Goal: Information Seeking & Learning: Learn about a topic

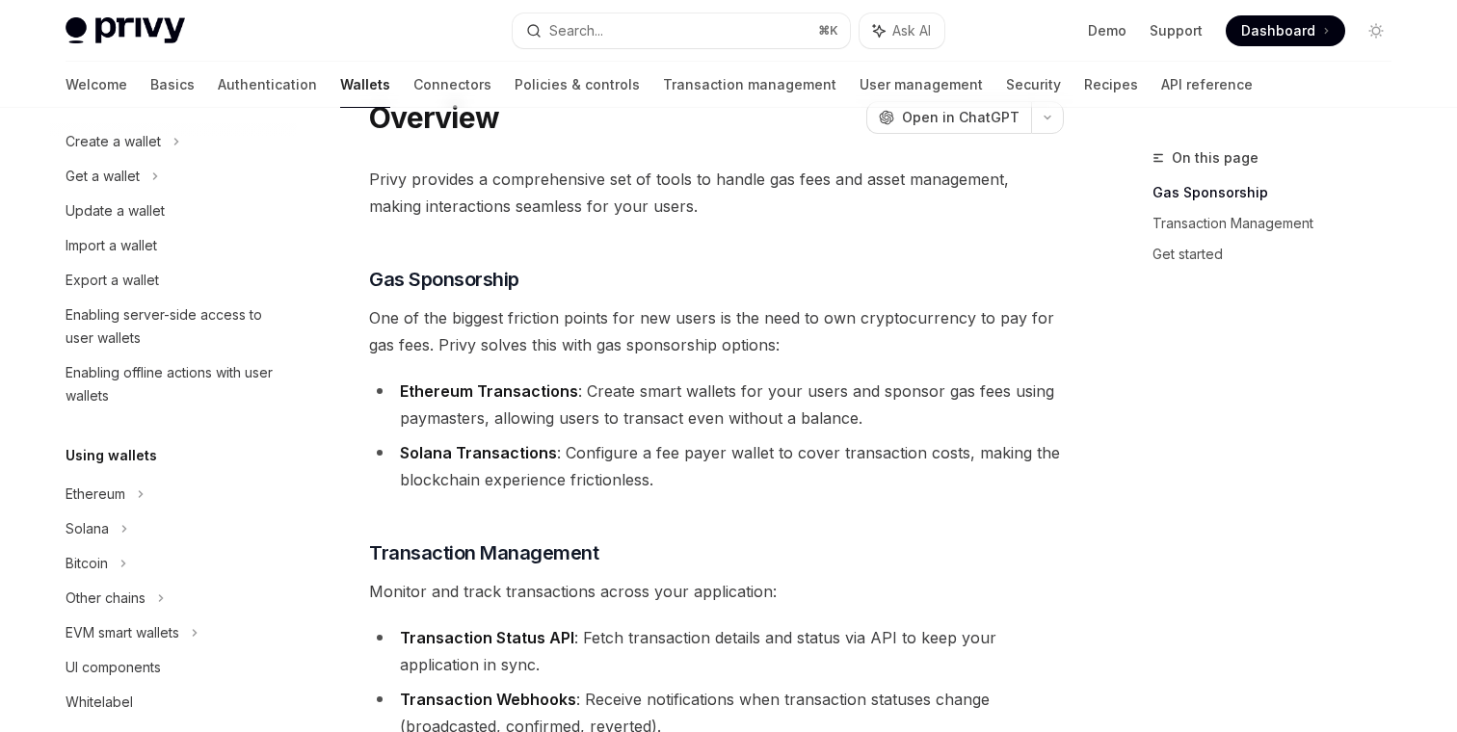
scroll to position [299, 0]
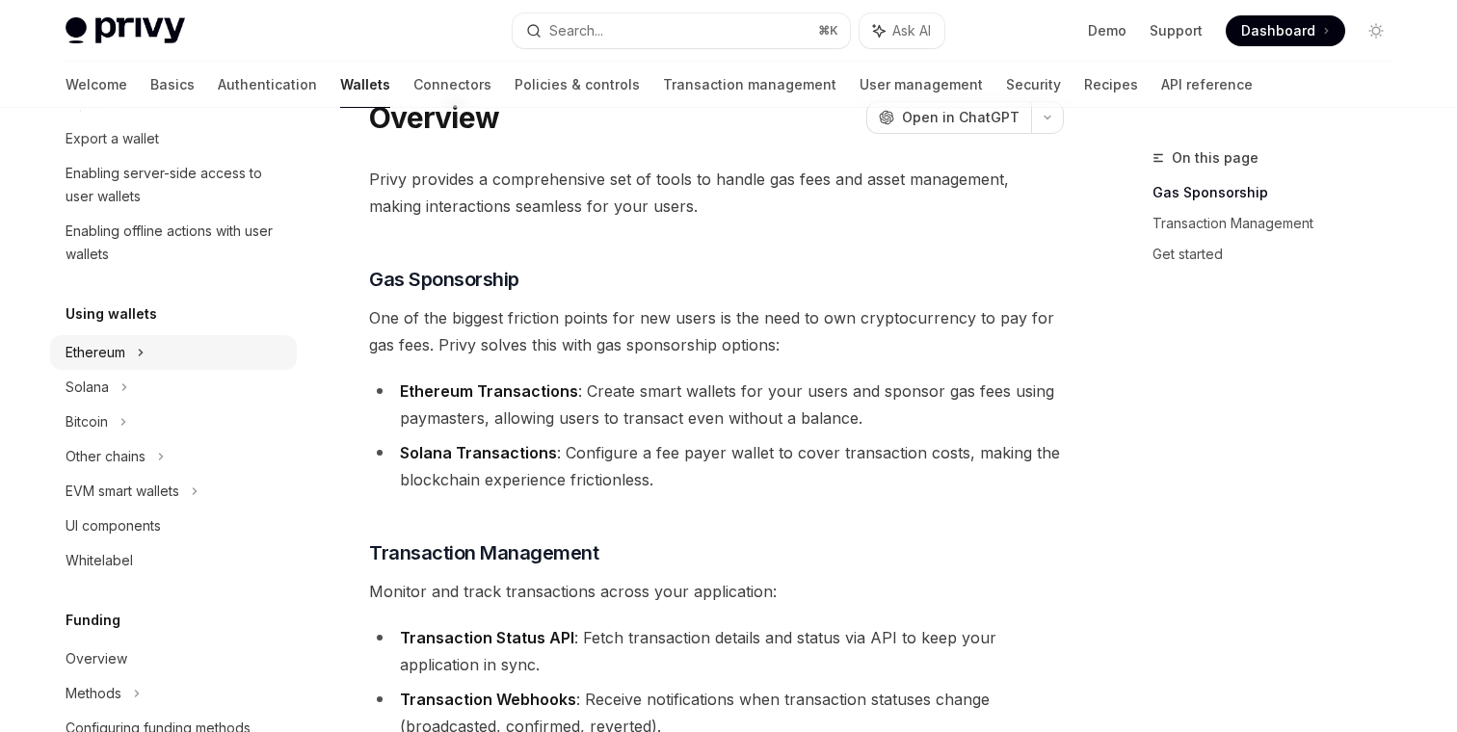
click at [172, 12] on icon at bounding box center [176, -1] width 8 height 23
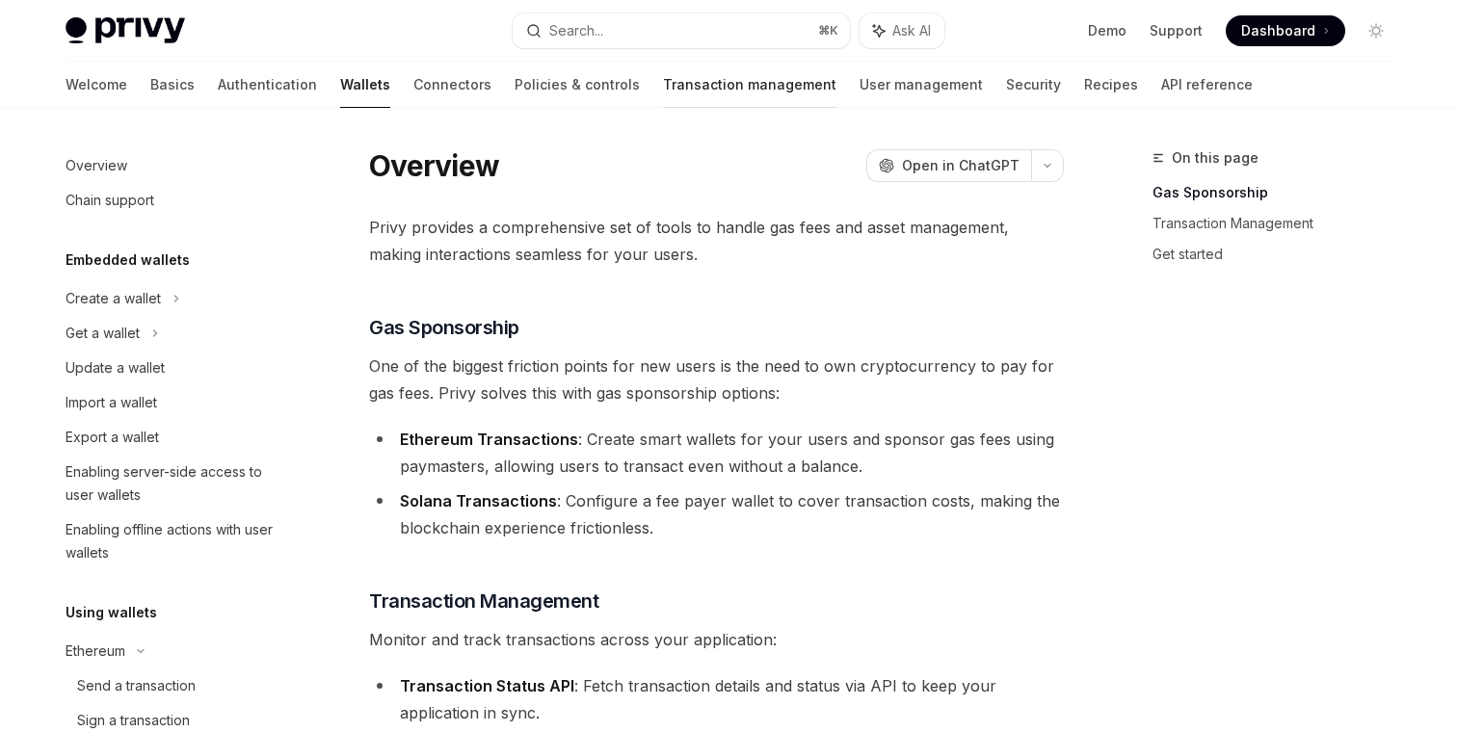
click at [663, 80] on link "Transaction management" at bounding box center [749, 85] width 173 height 46
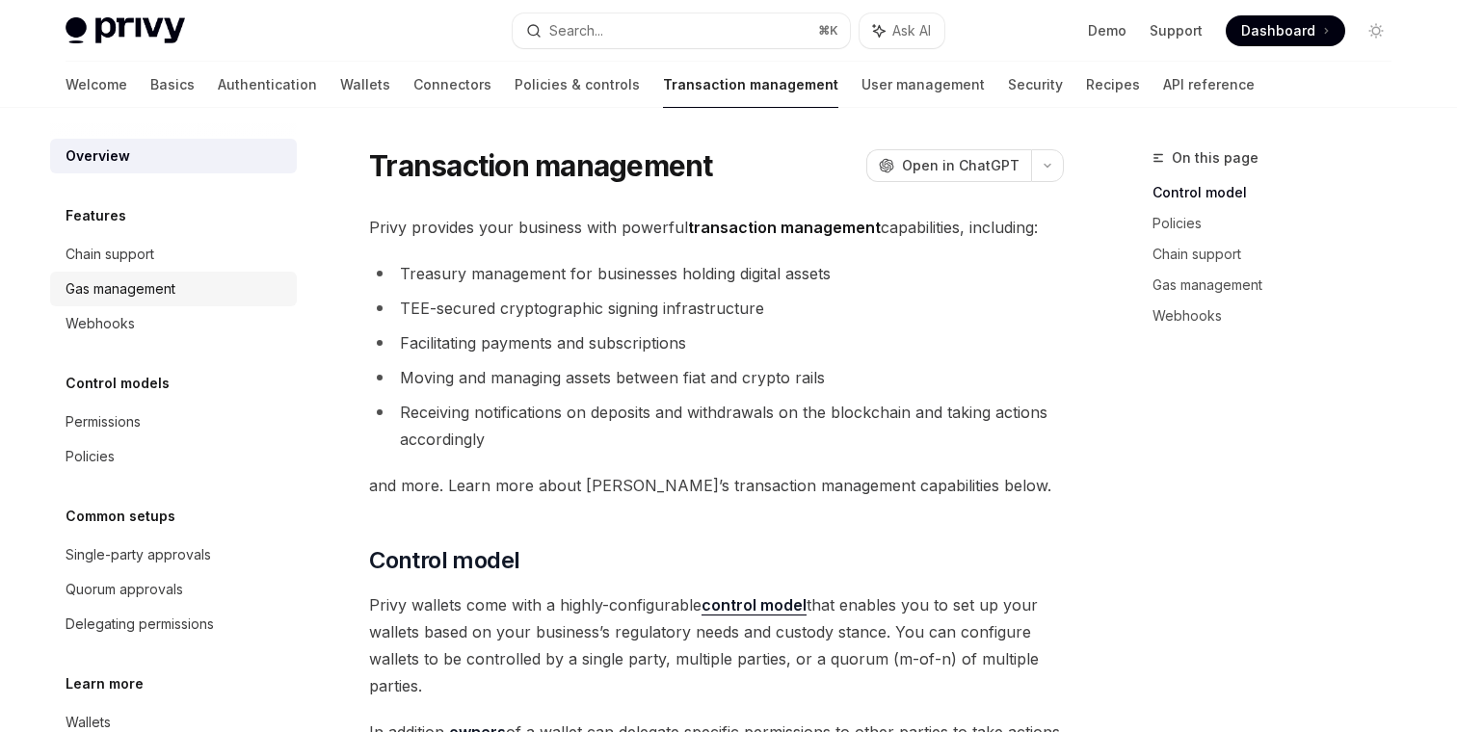
click at [201, 296] on div "Gas management" at bounding box center [176, 288] width 220 height 23
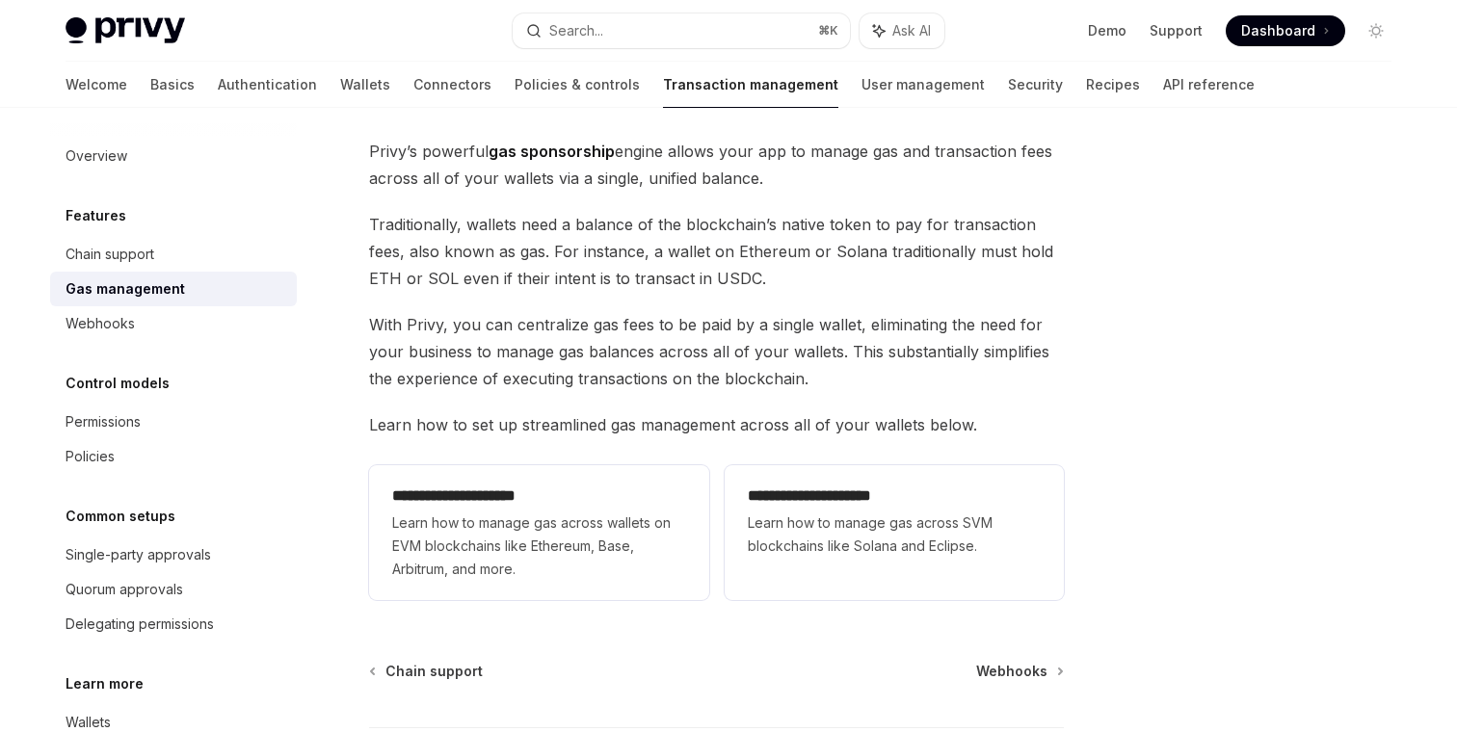
scroll to position [107, 0]
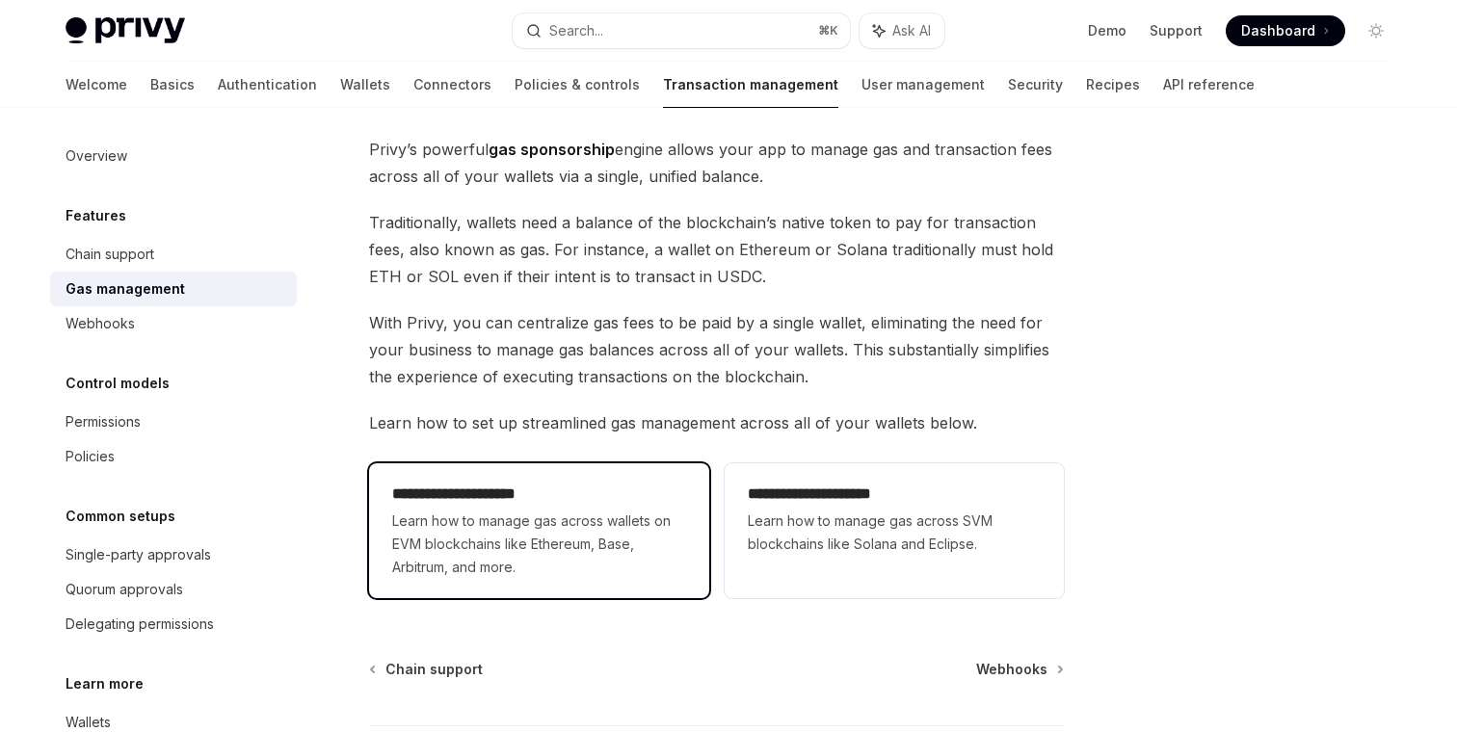
click at [531, 514] on span "Learn how to manage gas across wallets on EVM blockchains like Ethereum, Base, …" at bounding box center [538, 544] width 293 height 69
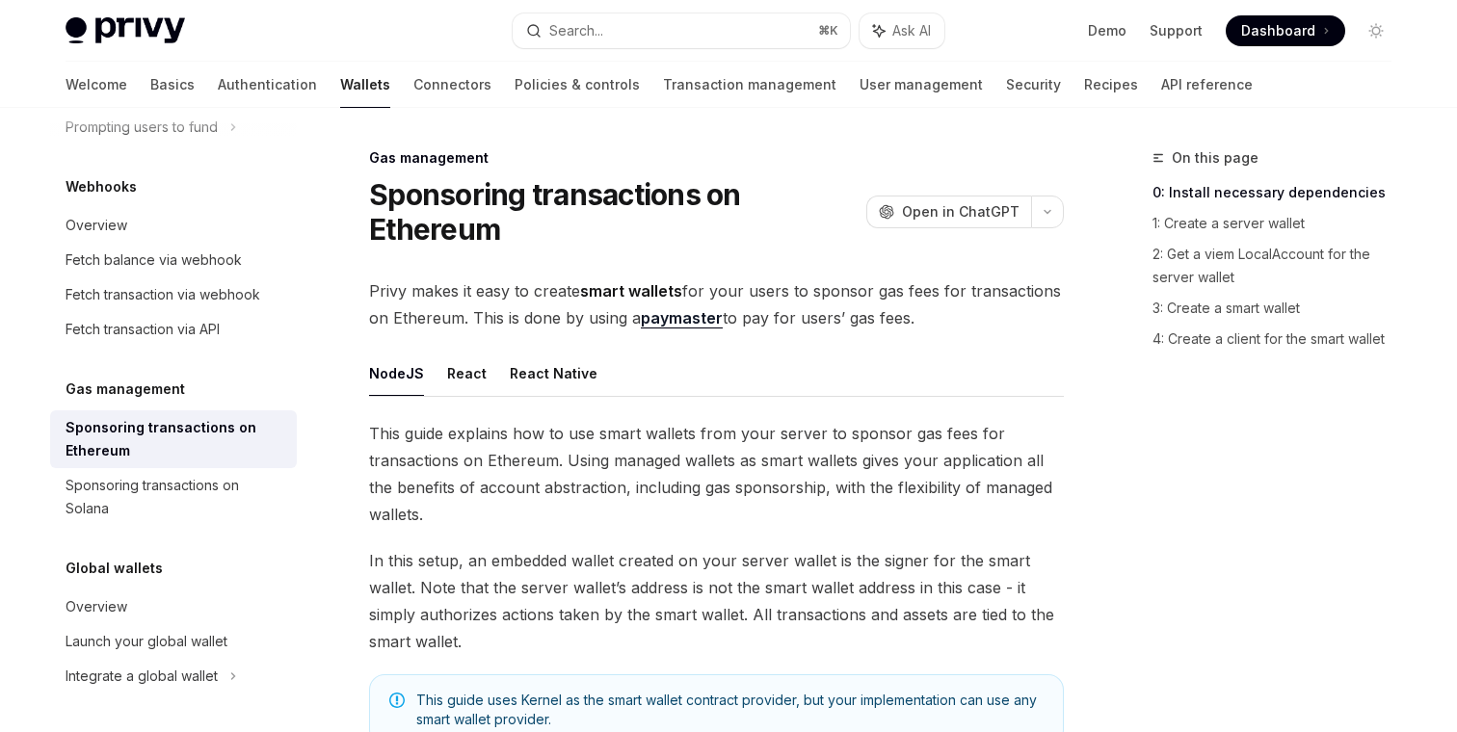
click at [503, 470] on span "This guide explains how to use smart wallets from your server to sponsor gas fe…" at bounding box center [716, 474] width 695 height 108
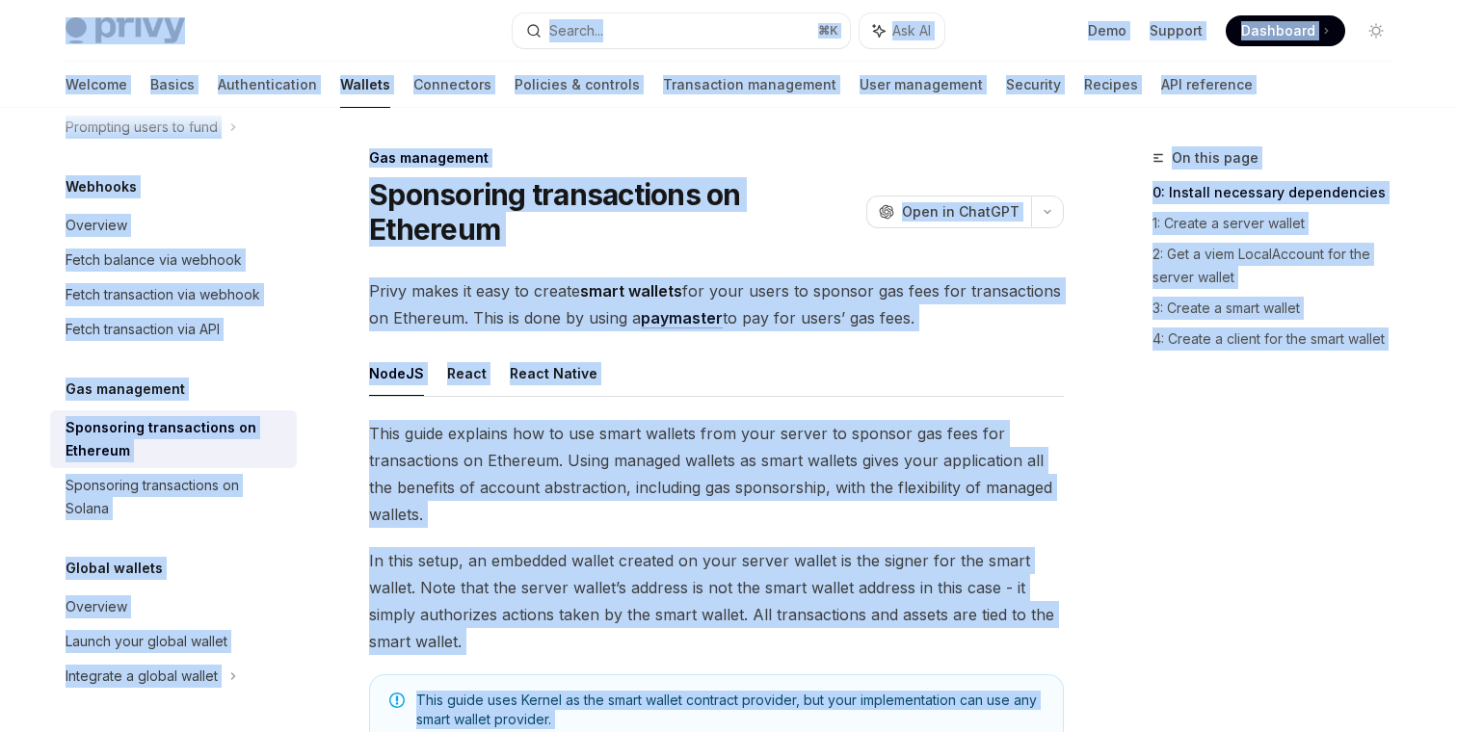
copy div "Privy Docs home page Search... ⌘ K Ask AI Demo Support Dashboard Dashboard Sear…"
click at [760, 448] on span "This guide explains how to use smart wallets from your server to sponsor gas fe…" at bounding box center [716, 474] width 695 height 108
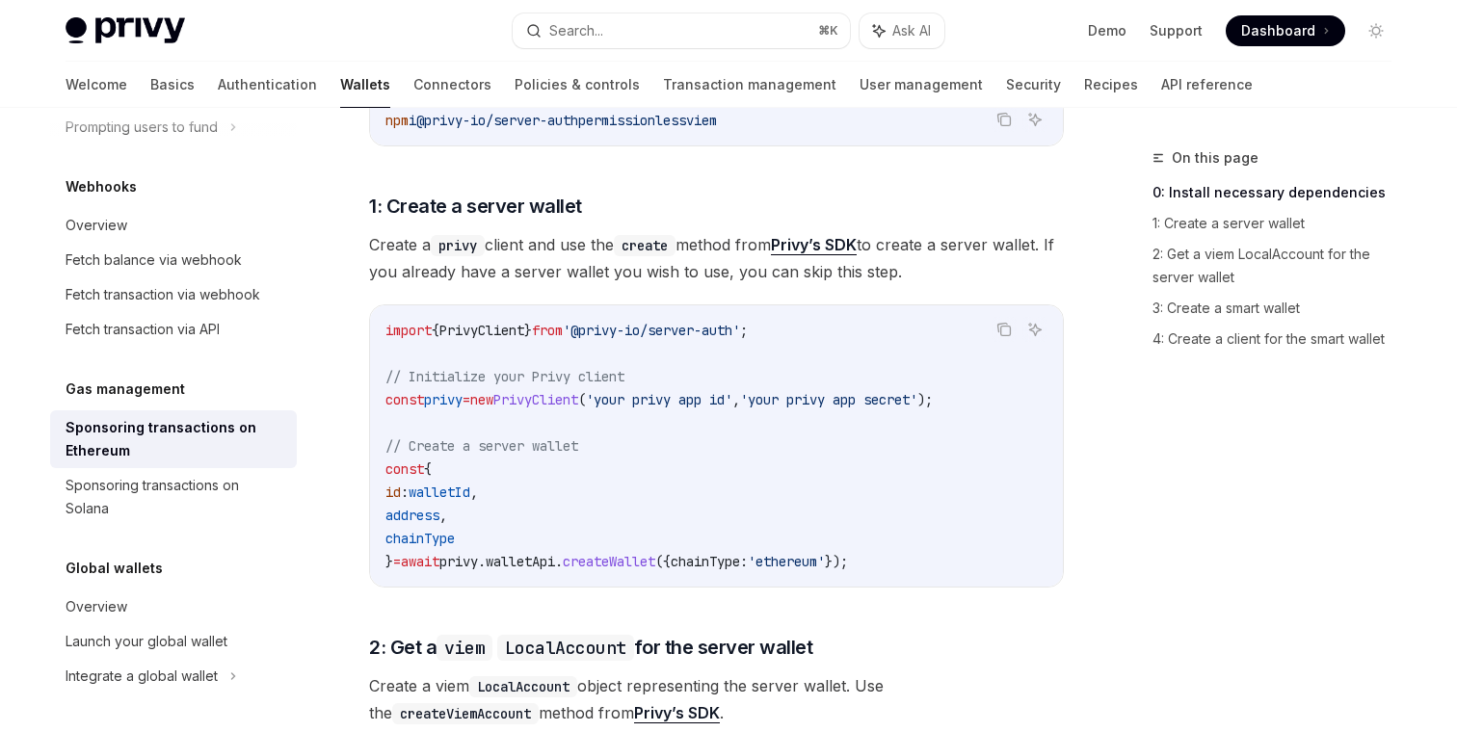
scroll to position [837, 0]
click at [156, 21] on img at bounding box center [125, 30] width 119 height 27
type textarea "*"
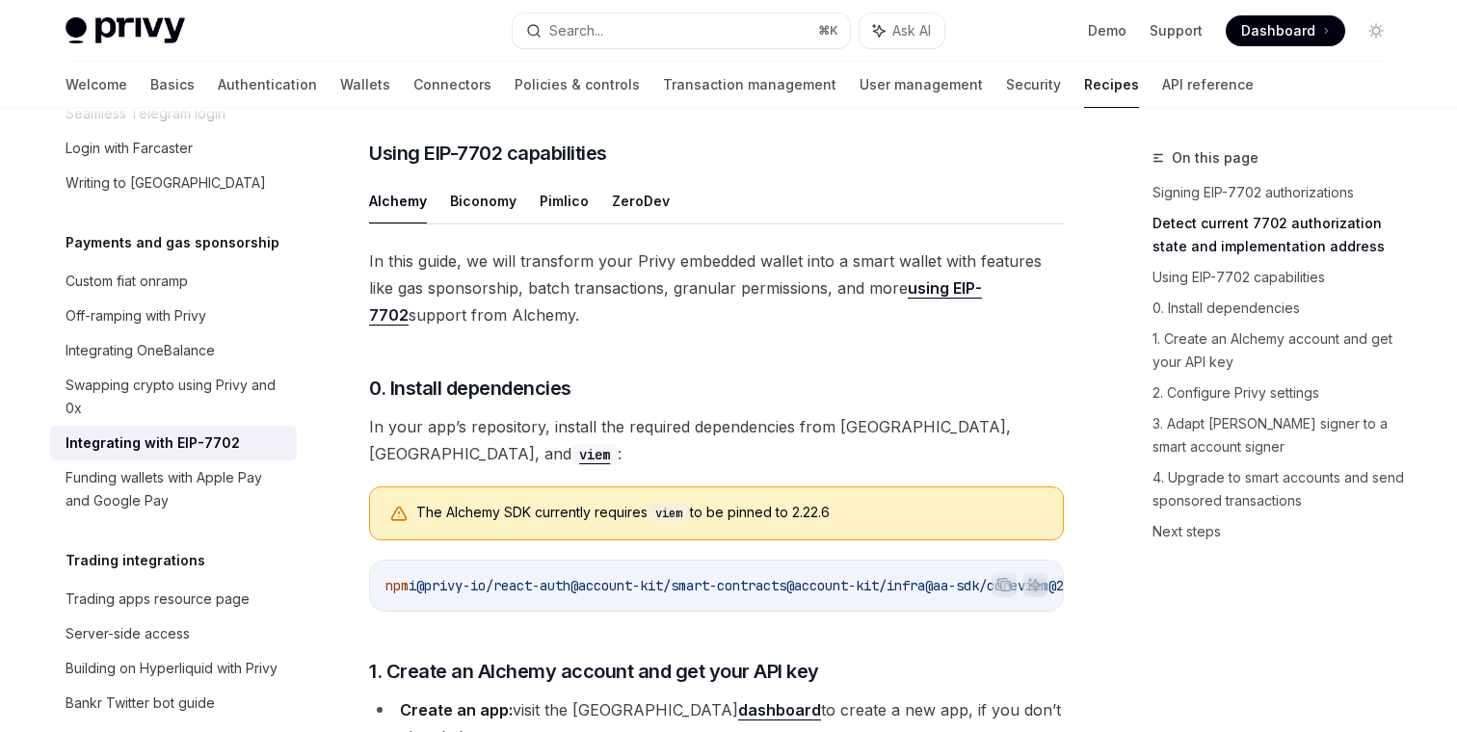
scroll to position [1323, 0]
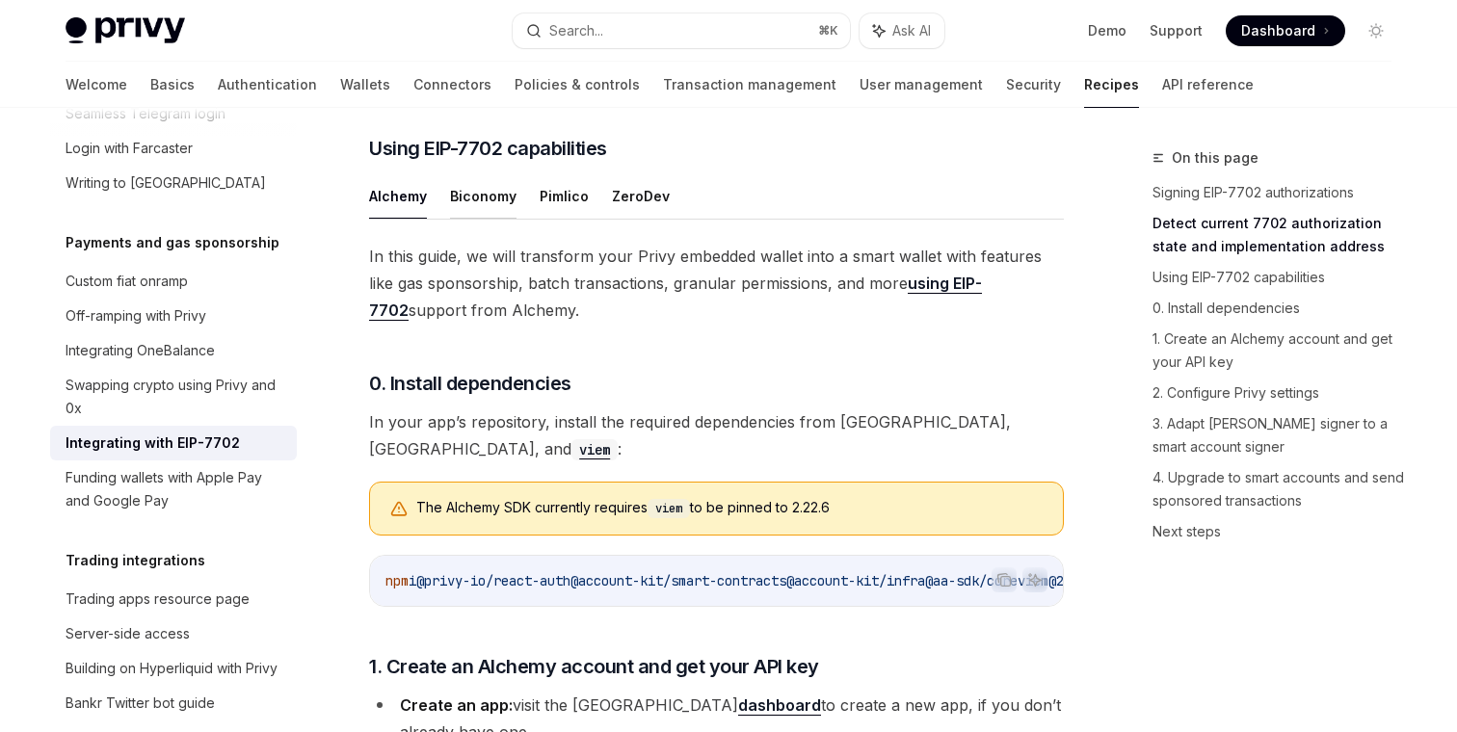
click at [481, 219] on button "Biconomy" at bounding box center [483, 195] width 66 height 45
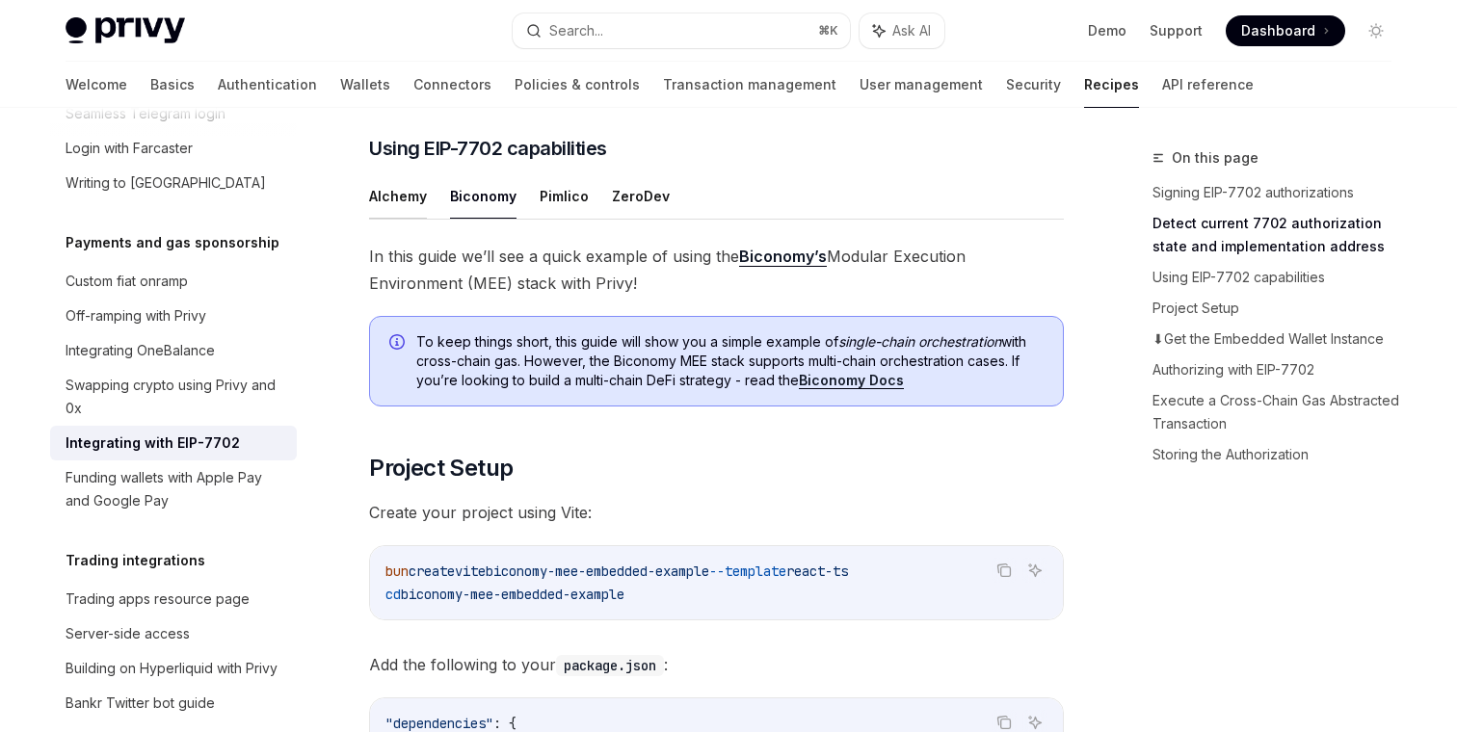
click at [402, 219] on button "Alchemy" at bounding box center [398, 195] width 58 height 45
type textarea "*"
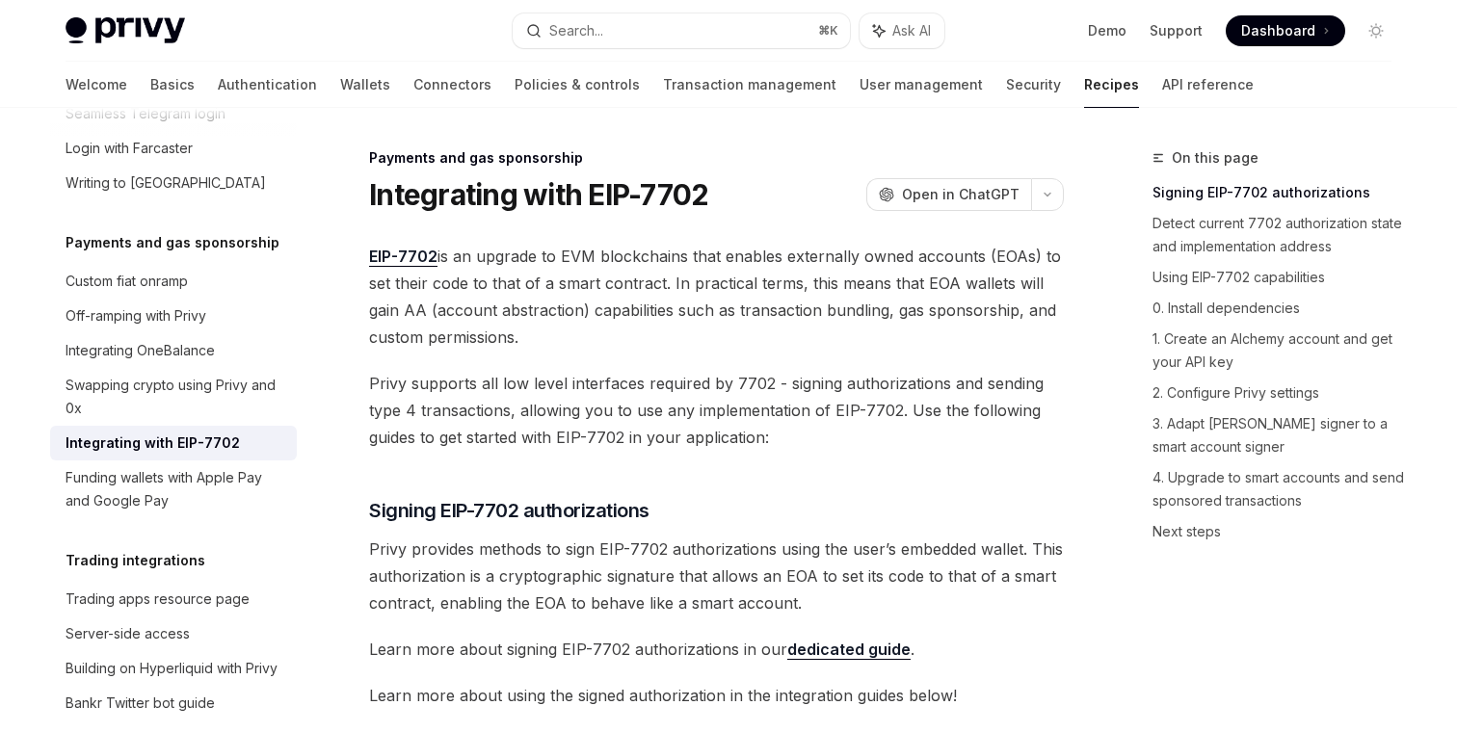
click at [663, 191] on h1 "Integrating with EIP-7702" at bounding box center [538, 194] width 339 height 35
drag, startPoint x: 588, startPoint y: 195, endPoint x: 757, endPoint y: 195, distance: 169.6
click at [757, 195] on div "Integrating with EIP-7702 OpenAI Open in ChatGPT" at bounding box center [716, 194] width 695 height 35
copy h1 "EIP-7702"
